Goal: Find specific page/section: Find specific page/section

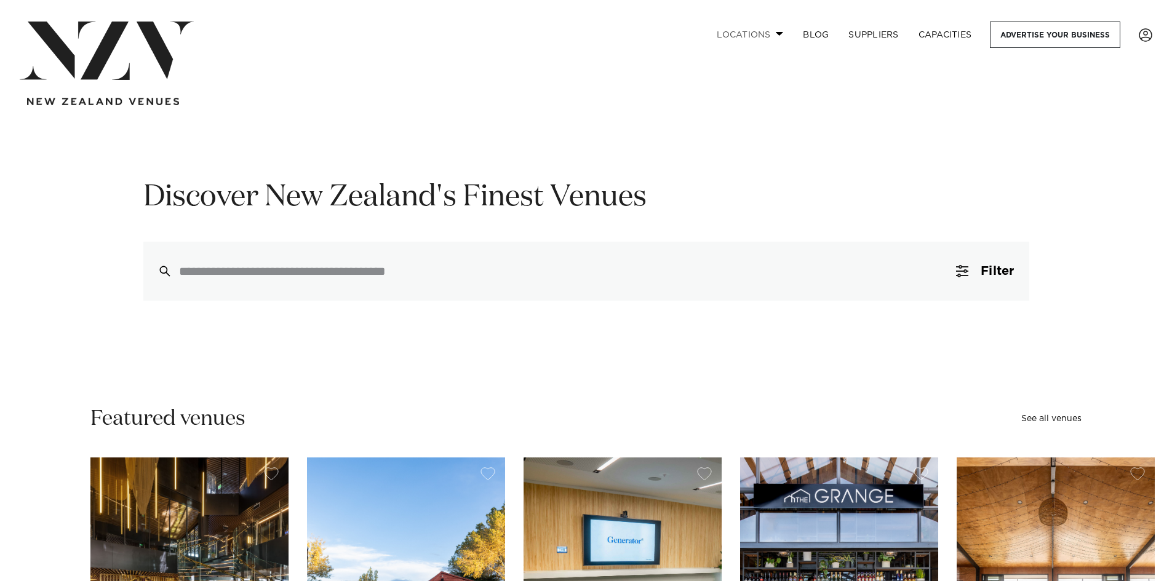
click at [766, 33] on link "Locations" at bounding box center [750, 35] width 86 height 26
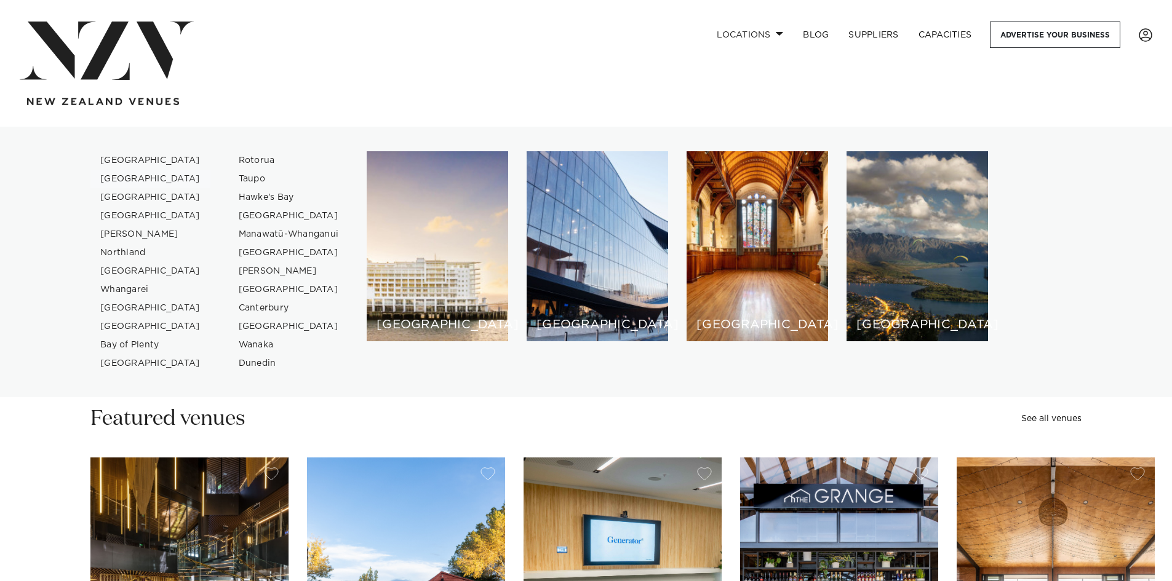
click at [135, 174] on link "[GEOGRAPHIC_DATA]" at bounding box center [150, 179] width 120 height 18
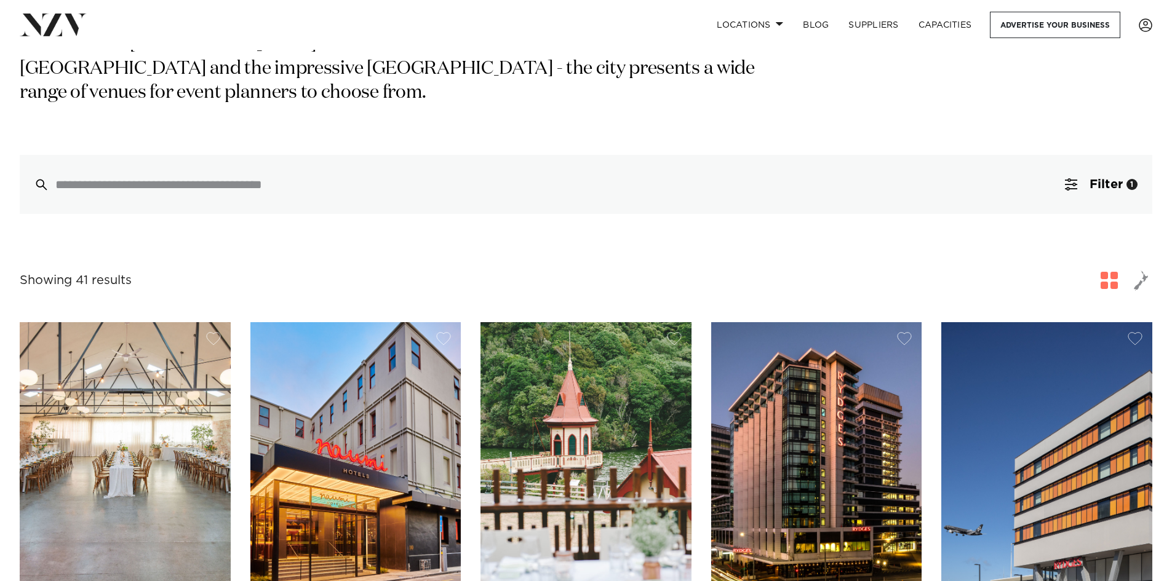
scroll to position [307, 0]
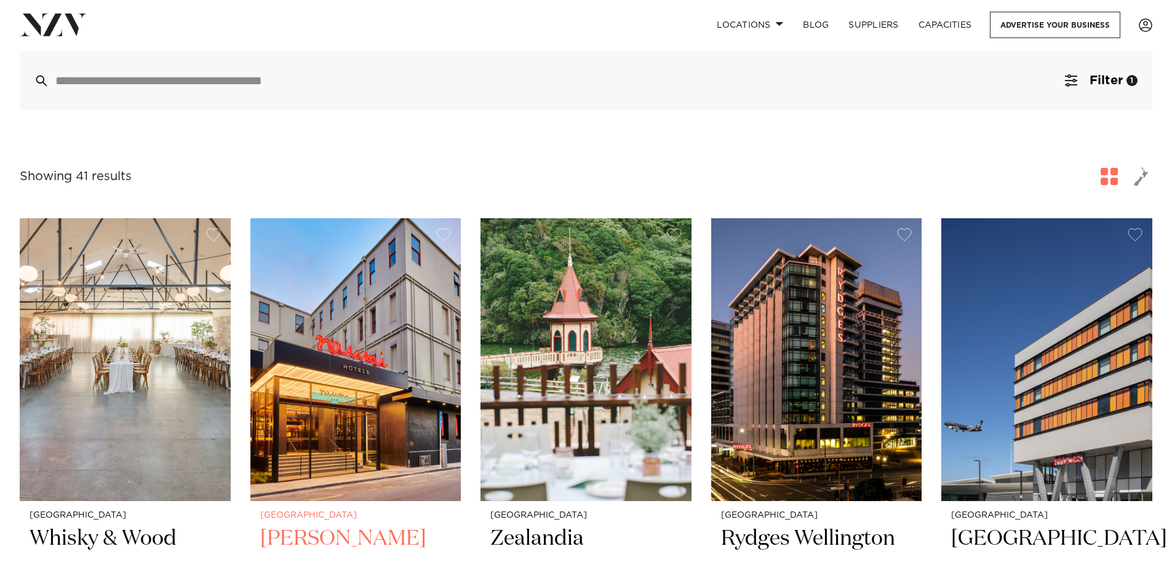
click at [341, 298] on img at bounding box center [355, 359] width 211 height 283
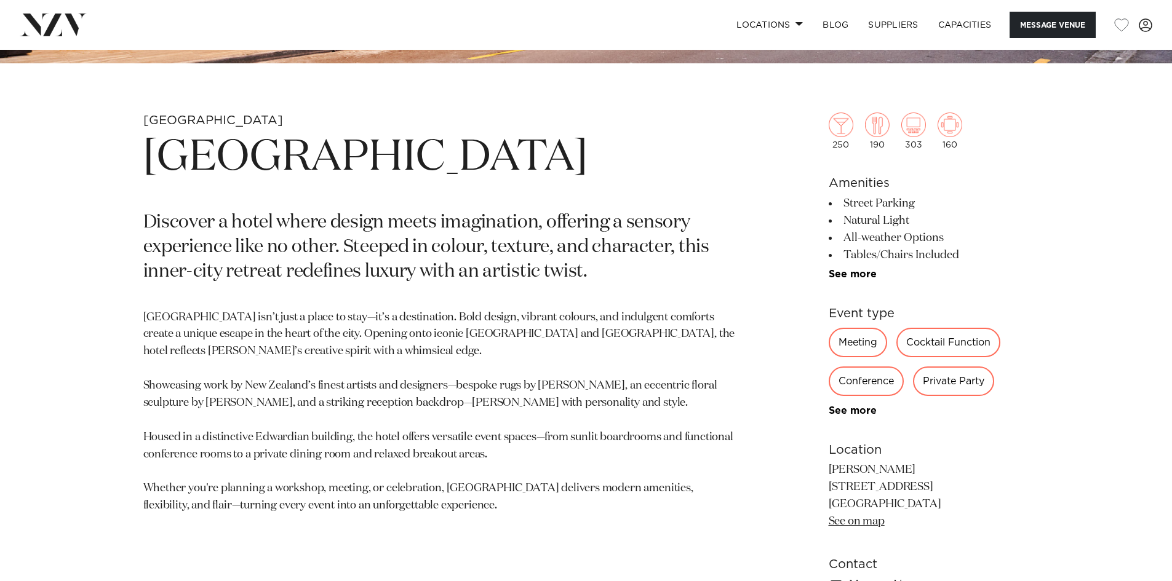
scroll to position [799, 0]
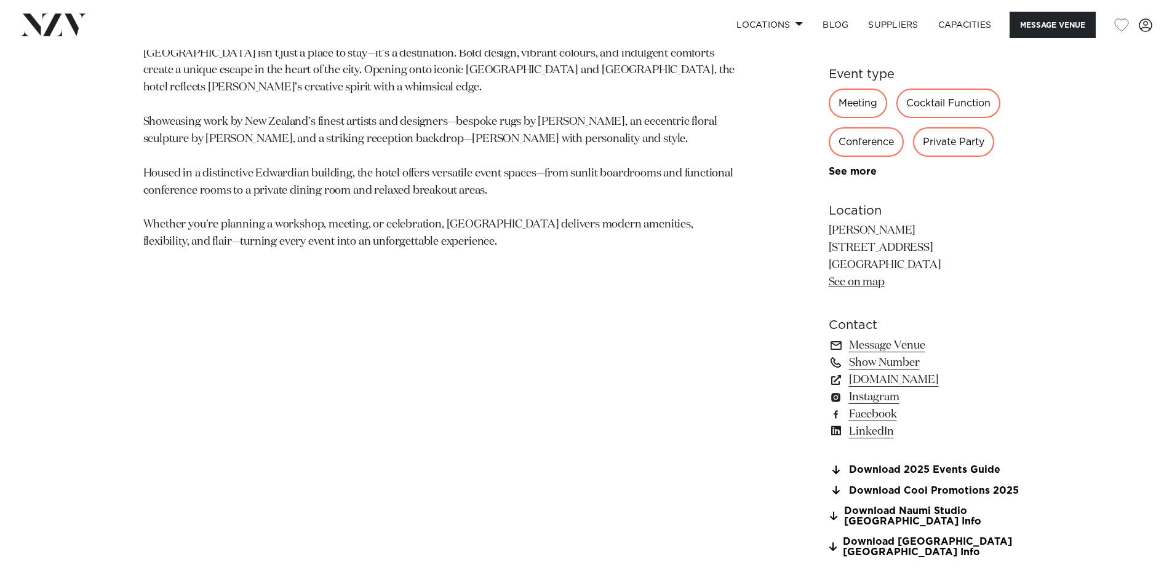
click at [872, 147] on div "Conference" at bounding box center [865, 142] width 75 height 30
click at [934, 145] on div "Private Party" at bounding box center [953, 142] width 81 height 30
click at [886, 362] on link "Show Number" at bounding box center [928, 362] width 200 height 17
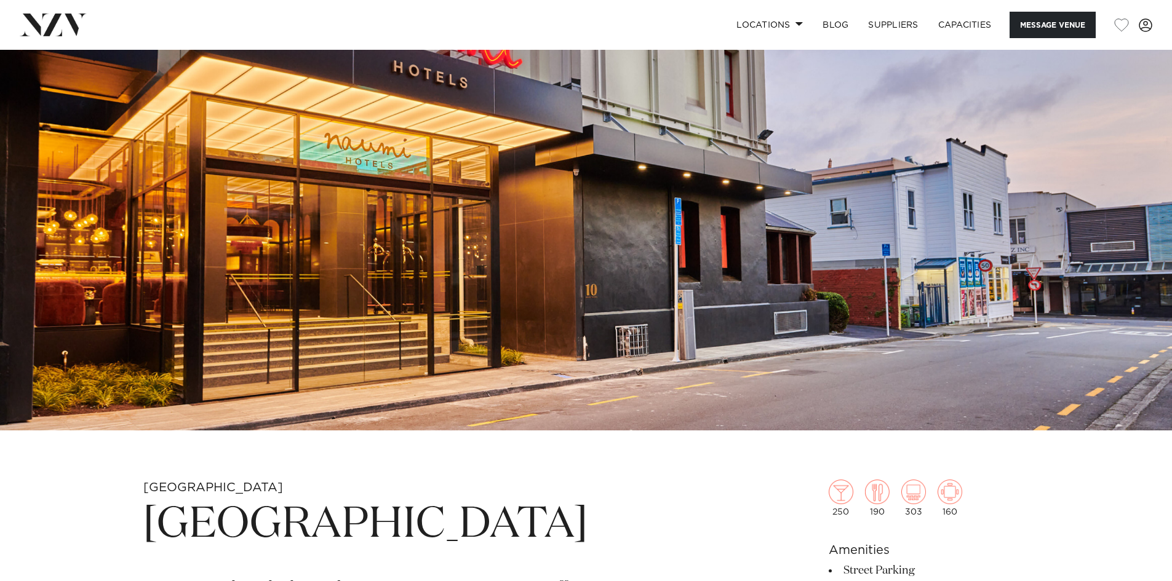
scroll to position [0, 0]
